Goal: Transaction & Acquisition: Book appointment/travel/reservation

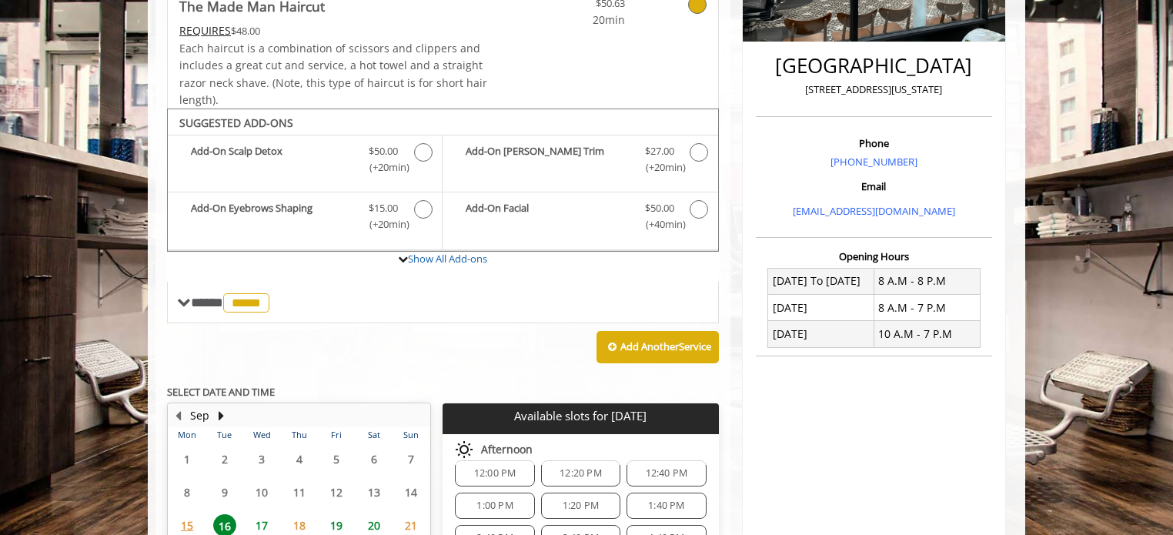
scroll to position [529, 0]
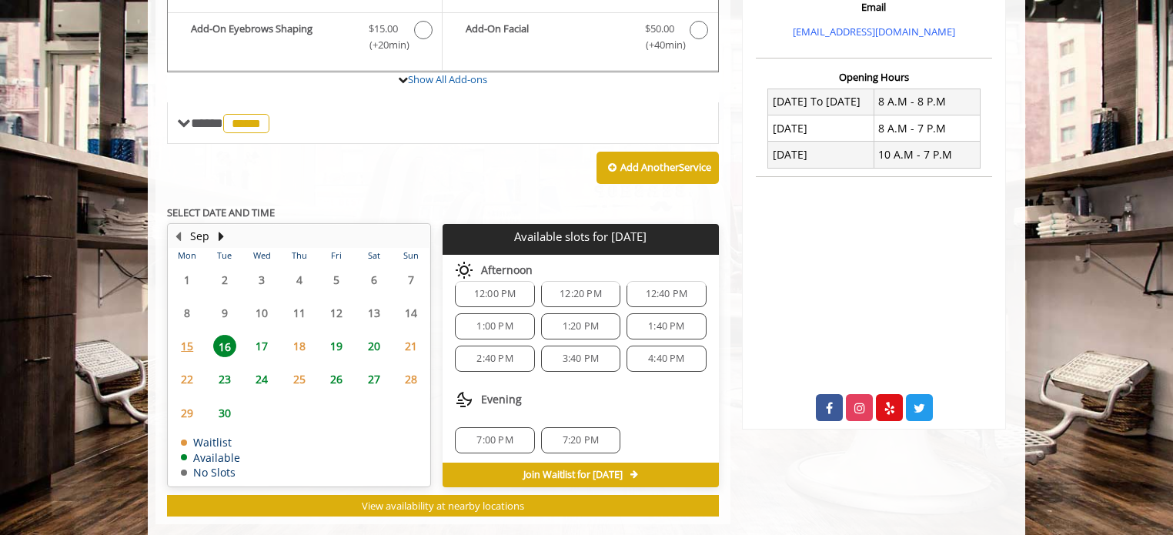
click at [563, 434] on span "7:20 PM" at bounding box center [581, 440] width 36 height 12
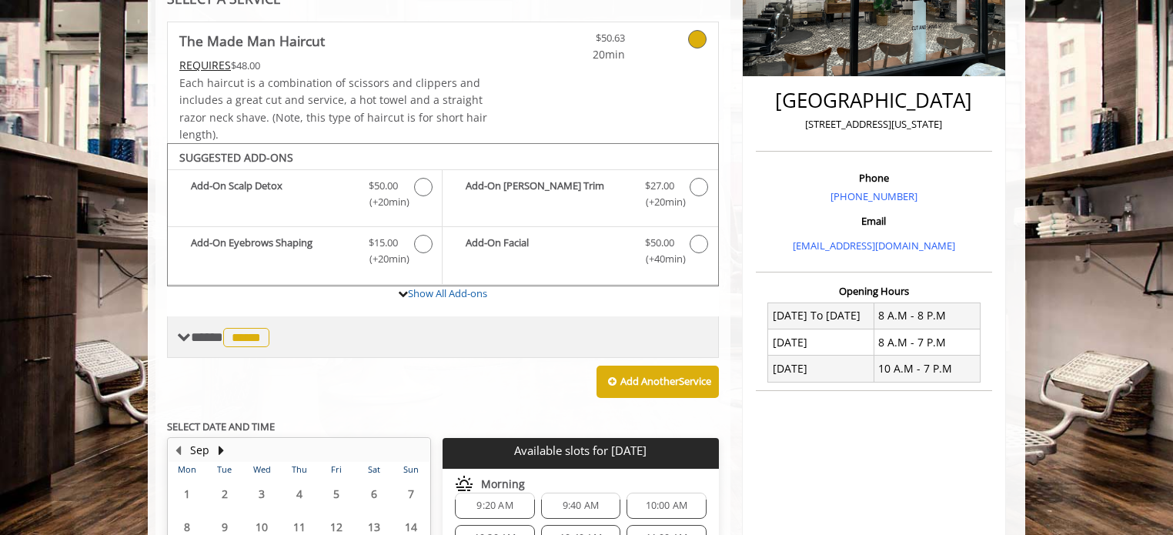
scroll to position [305, 0]
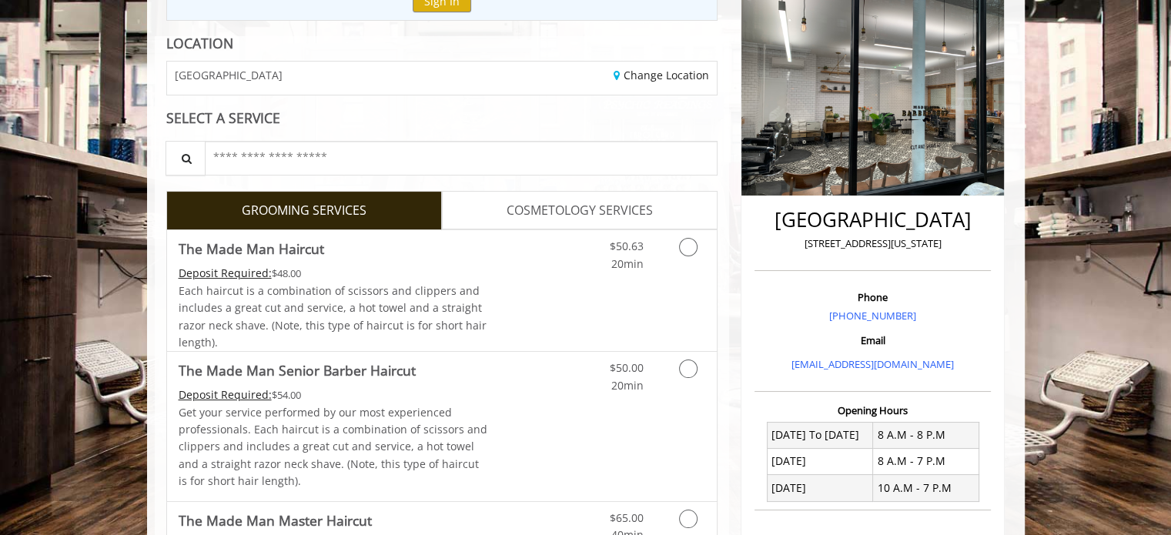
scroll to position [105, 0]
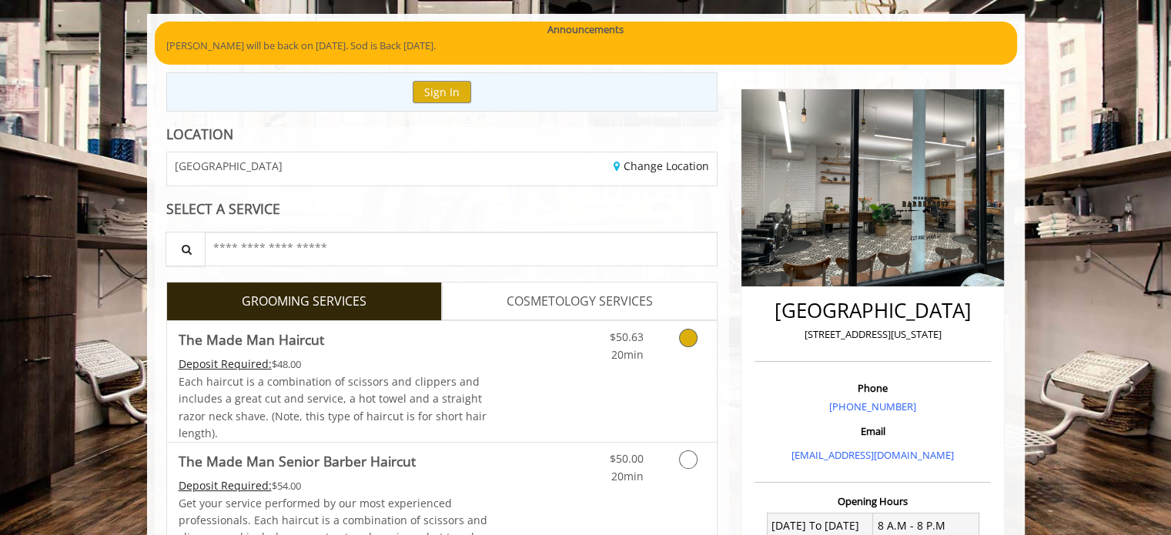
click at [688, 336] on icon "Grooming services" at bounding box center [688, 338] width 18 height 18
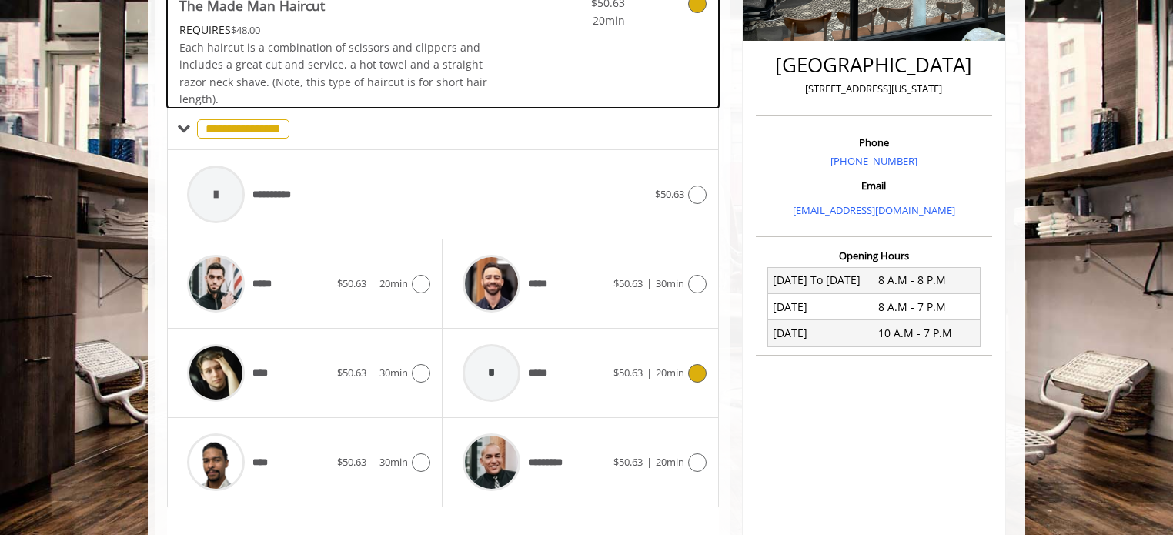
scroll to position [457, 0]
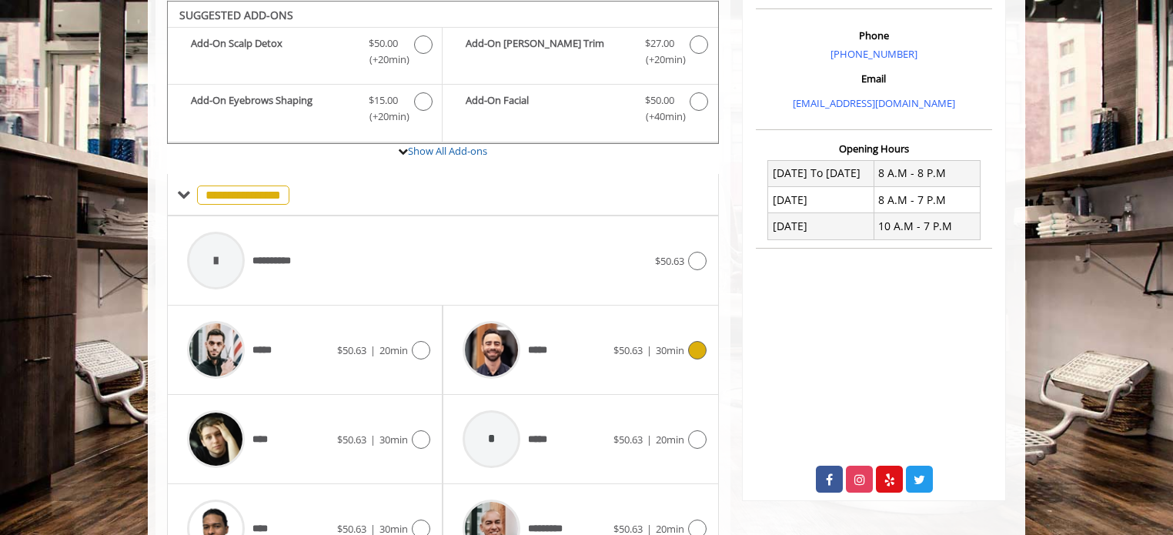
click at [687, 331] on div "***** $50.63 | 30min" at bounding box center [580, 349] width 251 height 73
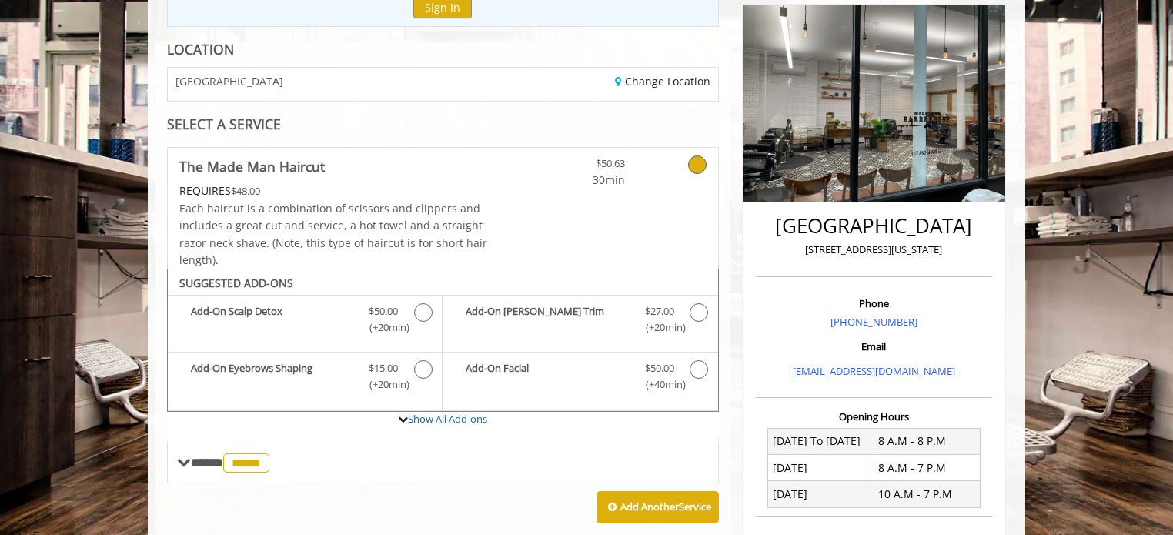
scroll to position [190, 0]
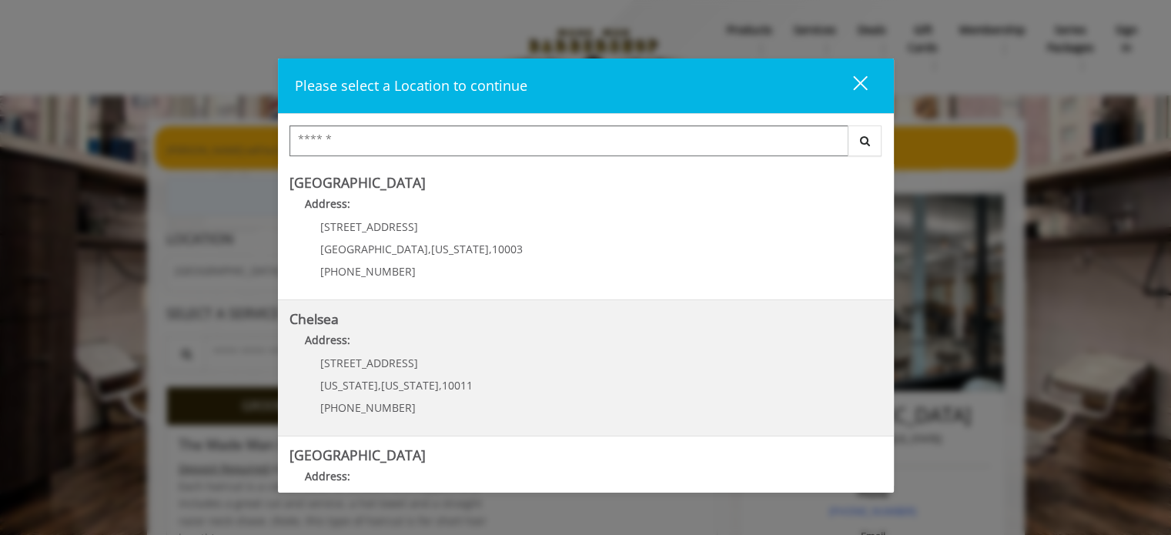
scroll to position [138, 0]
click at [539, 336] on Street "Address:" at bounding box center [585, 342] width 593 height 25
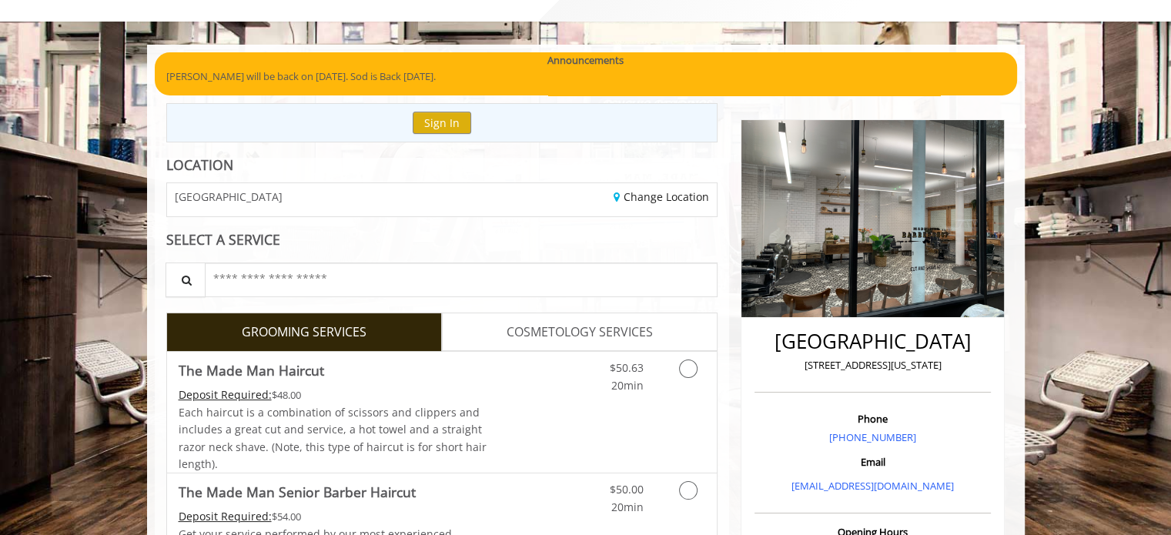
scroll to position [85, 0]
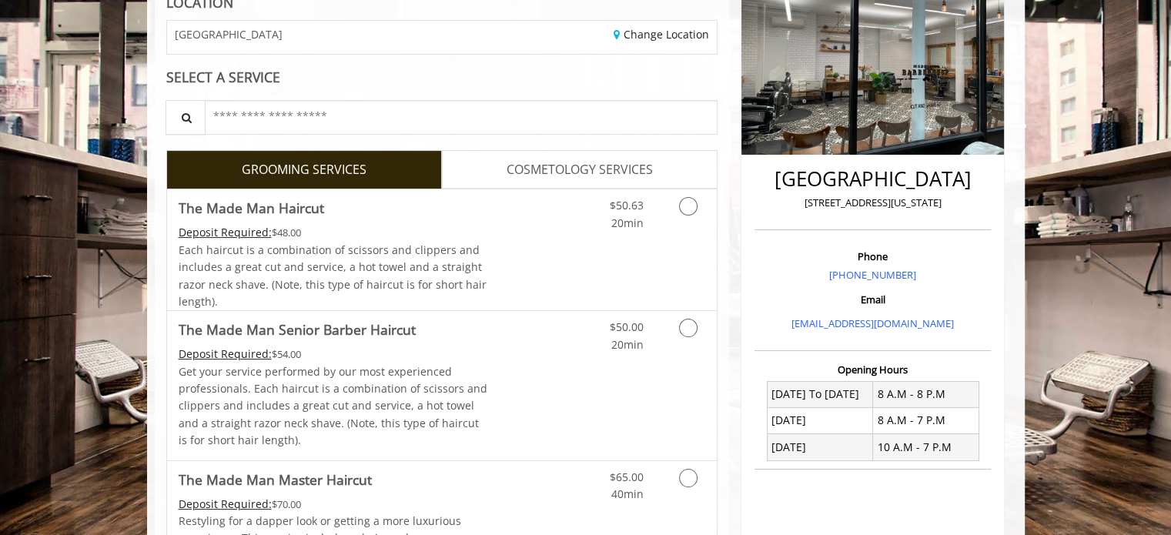
scroll to position [236, 0]
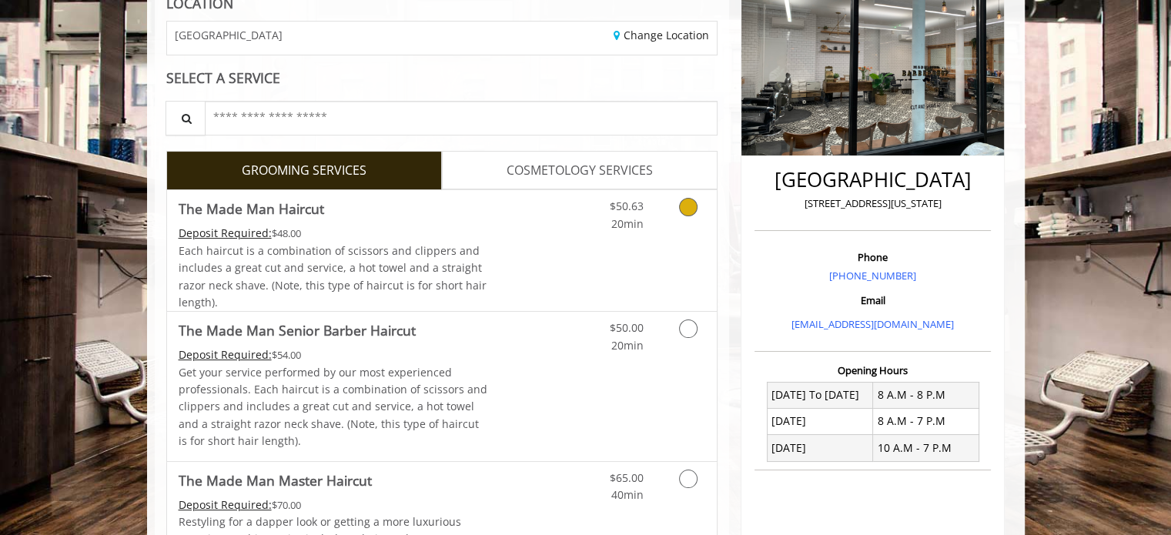
click at [690, 205] on icon "Grooming services" at bounding box center [688, 207] width 18 height 18
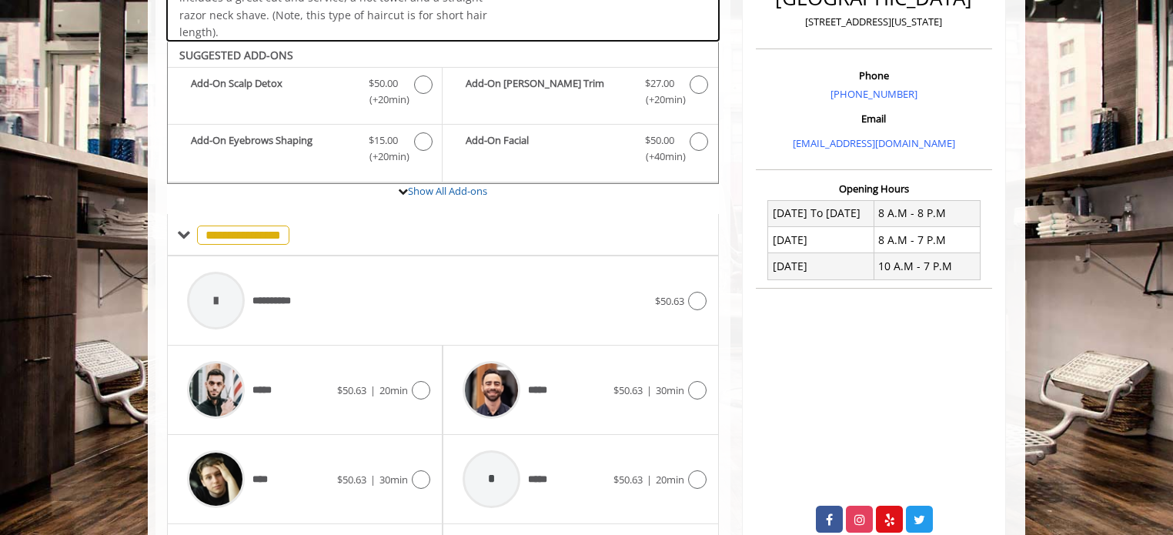
scroll to position [457, 0]
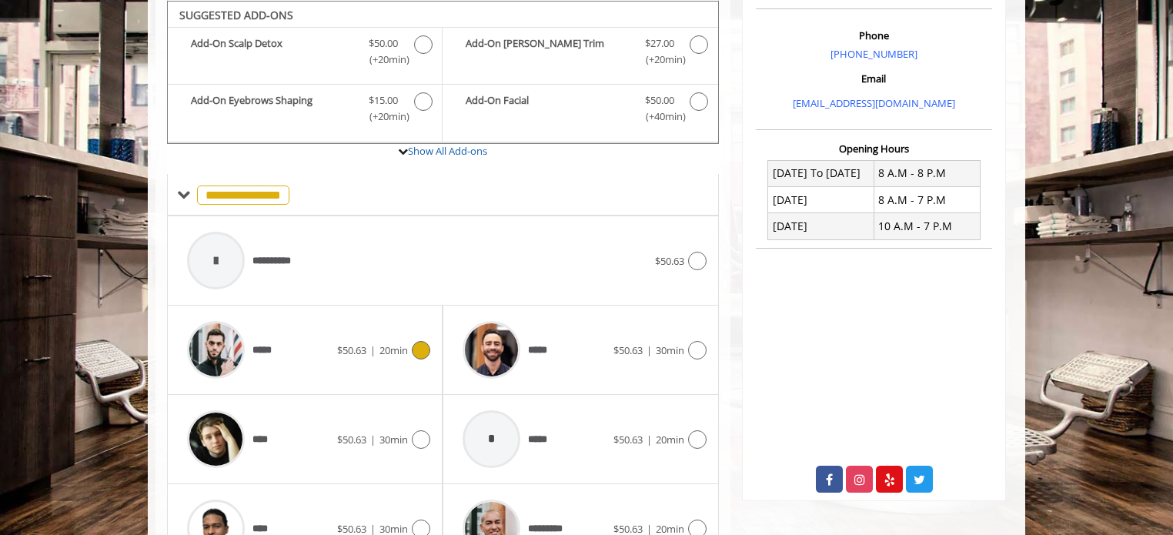
click at [416, 344] on icon at bounding box center [421, 350] width 18 height 18
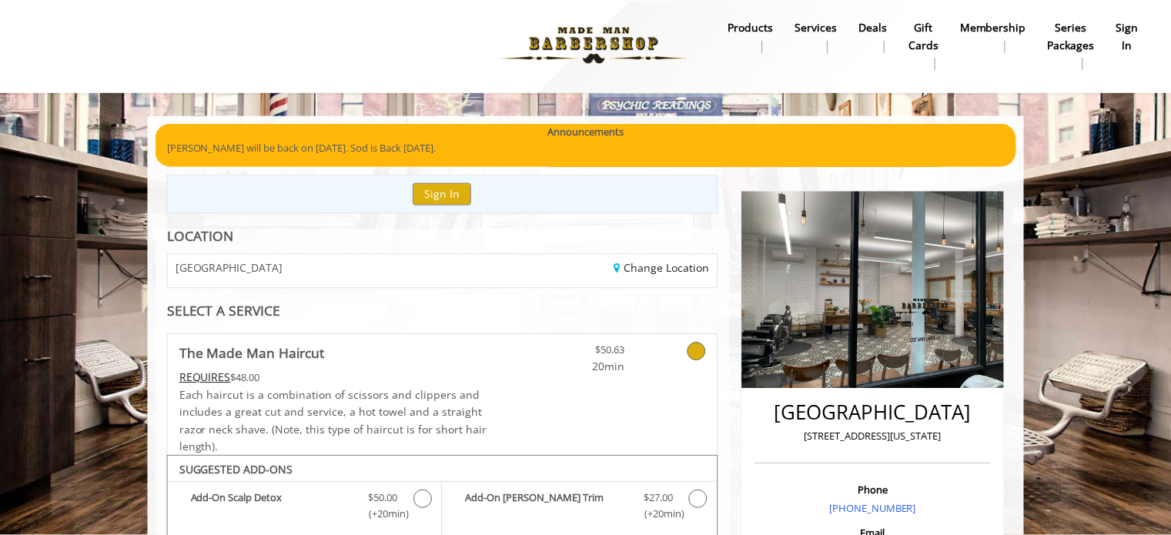
scroll to position [0, 0]
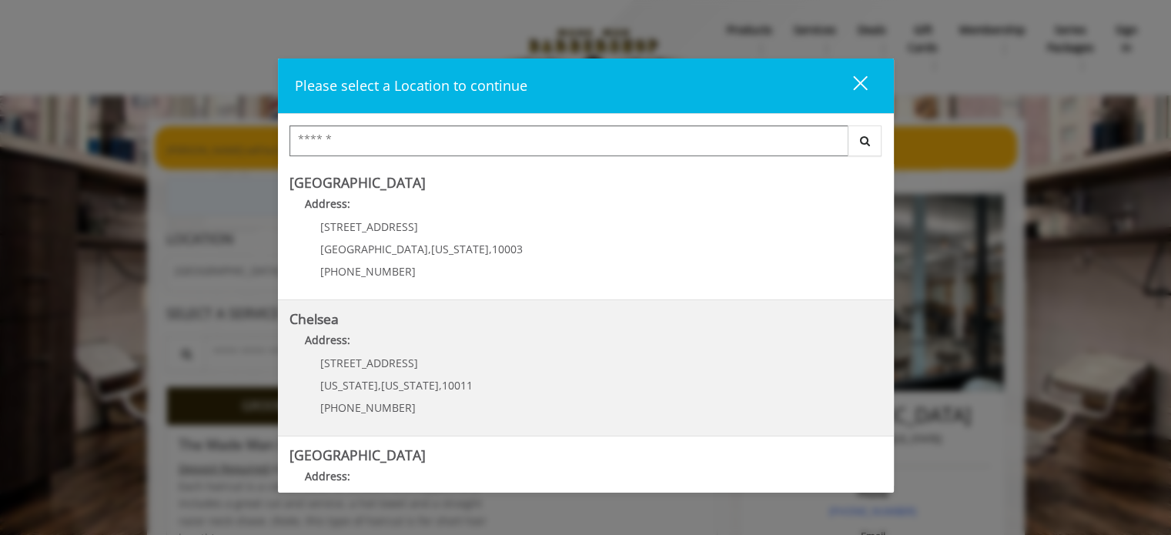
scroll to position [142, 0]
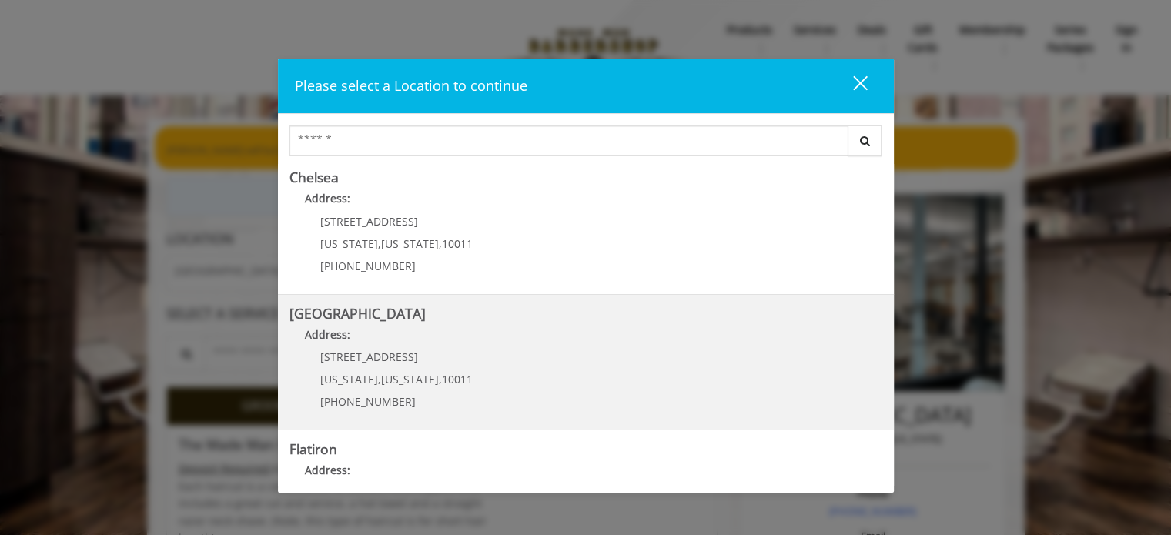
click at [465, 346] on Street "Address:" at bounding box center [585, 338] width 593 height 25
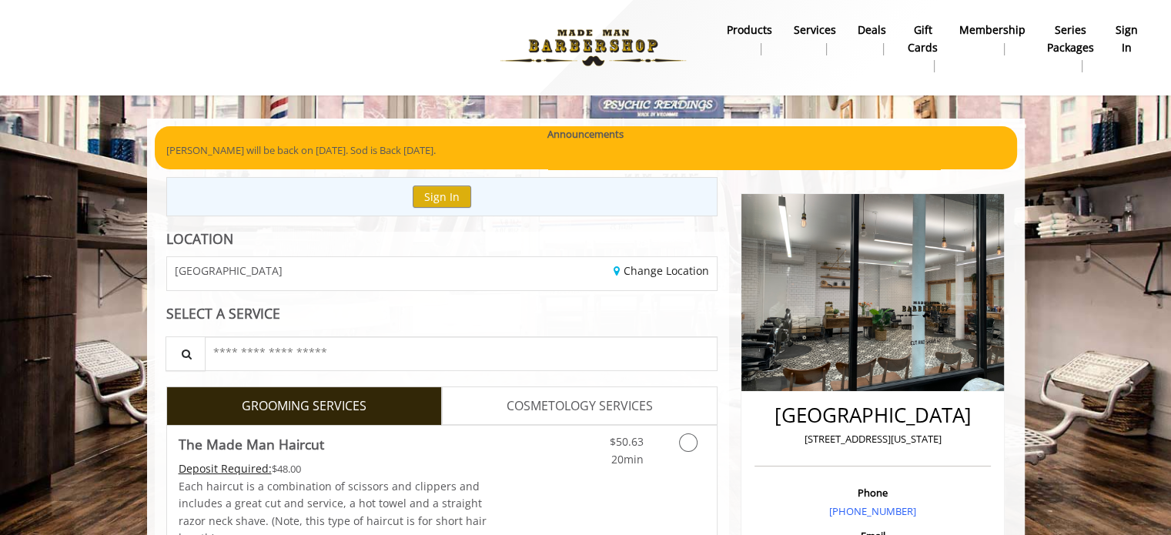
scroll to position [205, 0]
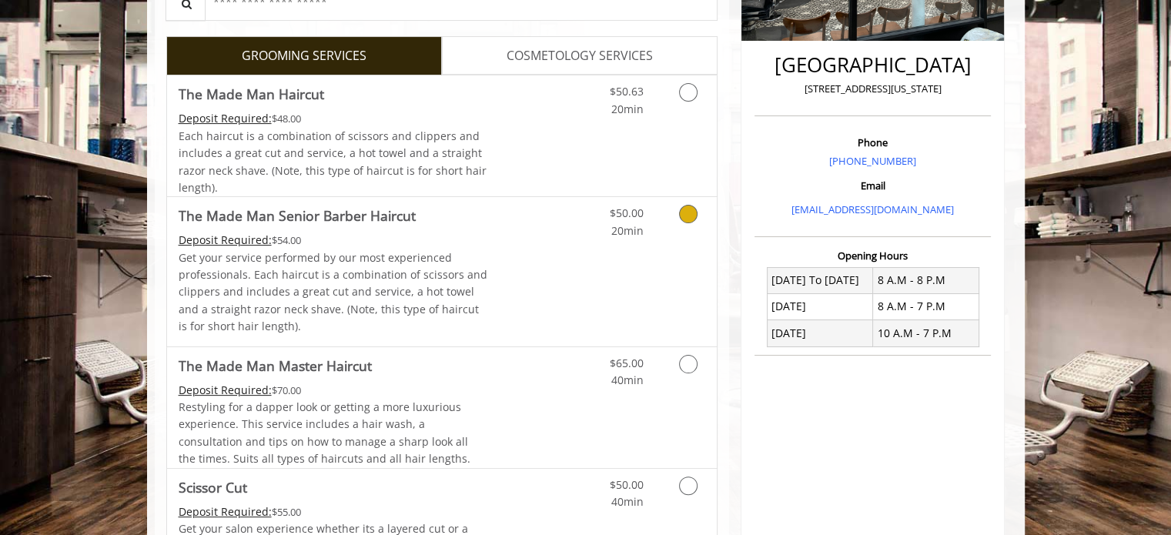
scroll to position [349, 0]
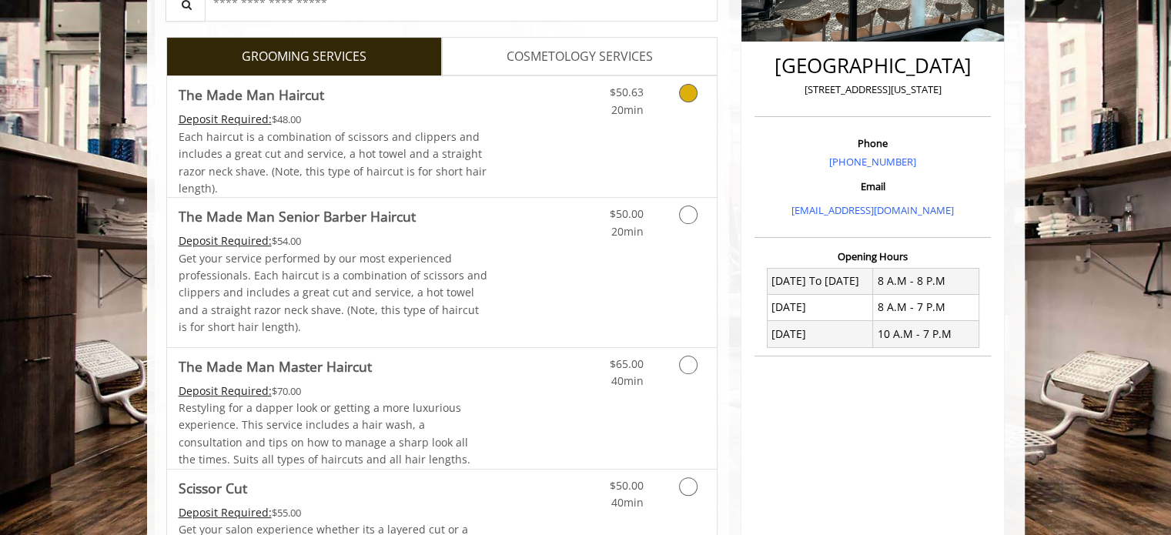
click at [688, 92] on icon "Grooming services" at bounding box center [688, 93] width 18 height 18
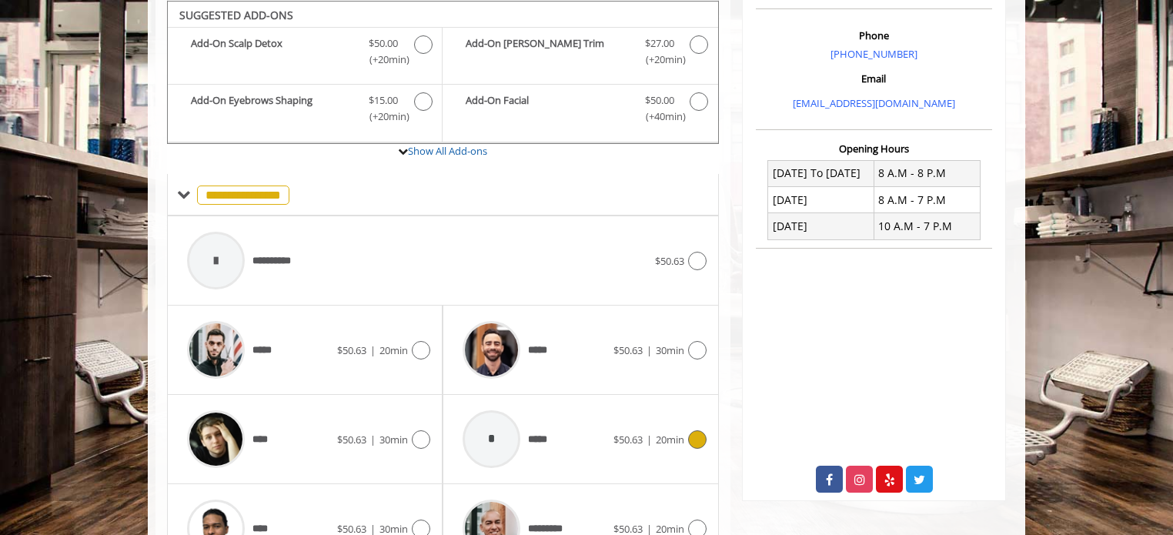
scroll to position [546, 0]
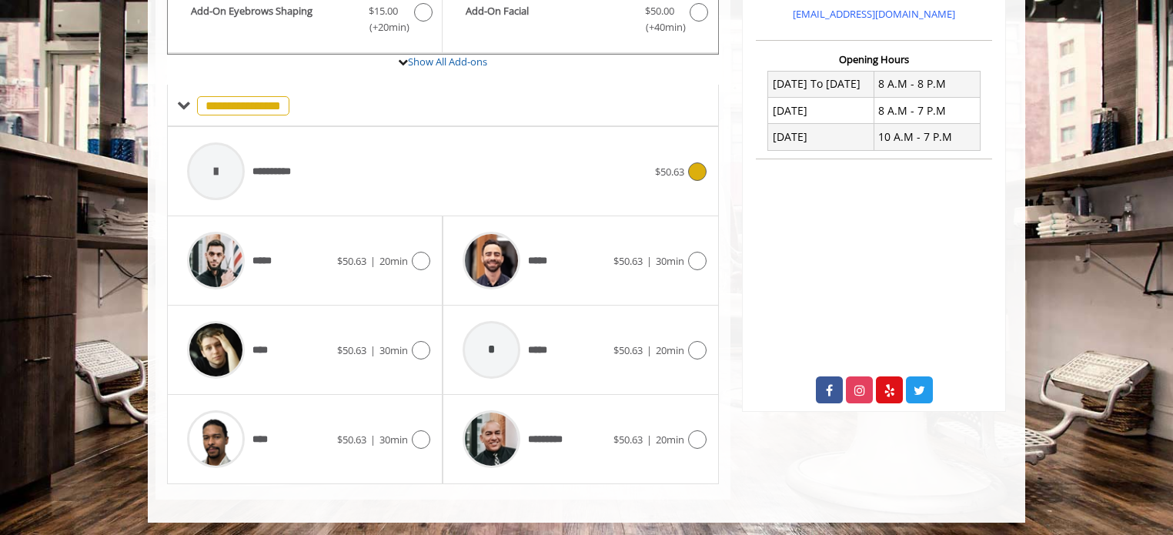
click at [685, 168] on div at bounding box center [695, 171] width 22 height 18
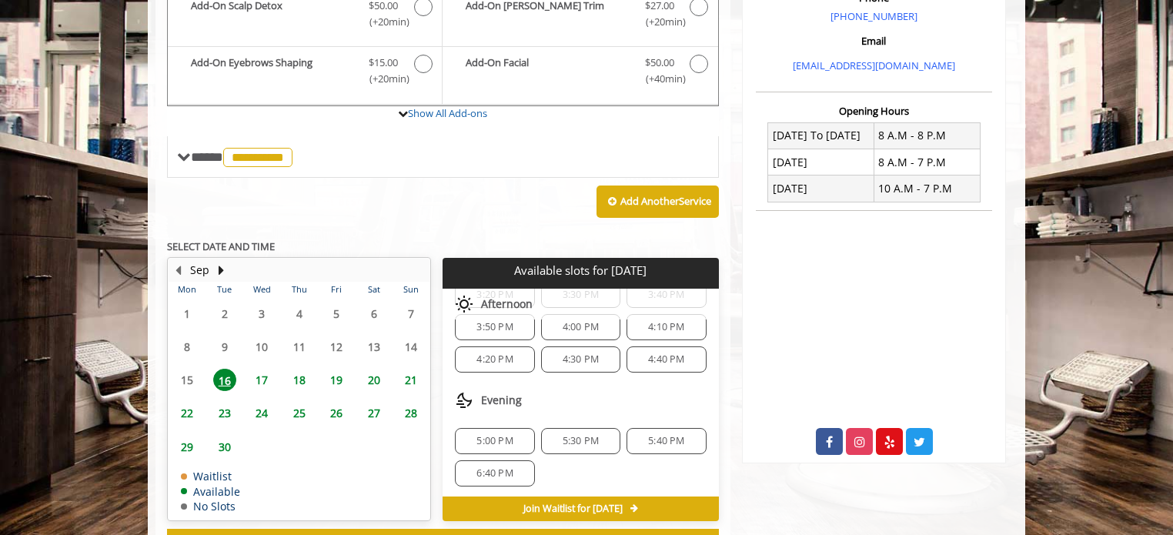
scroll to position [553, 0]
